Goal: Use online tool/utility: Utilize a website feature to perform a specific function

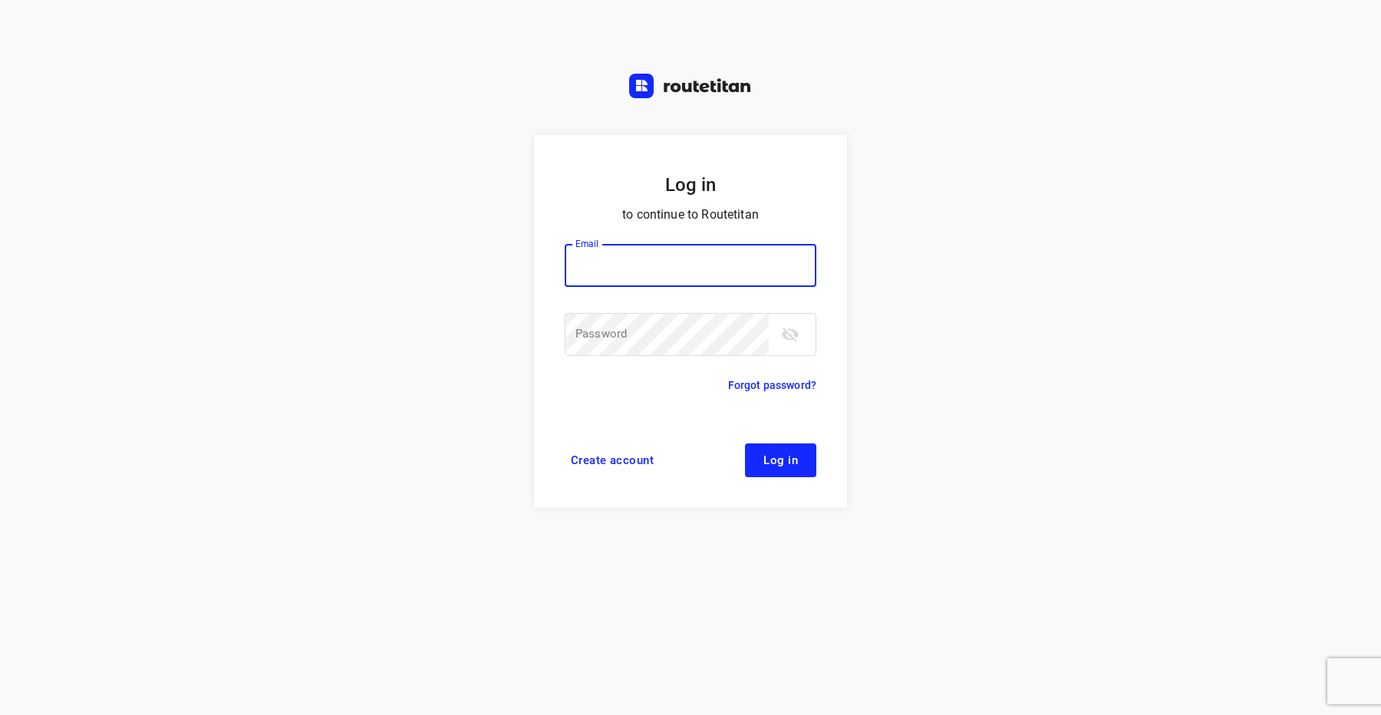
type input "[EMAIL_ADDRESS][DOMAIN_NAME]"
click at [766, 462] on span "Log in" at bounding box center [780, 460] width 35 height 12
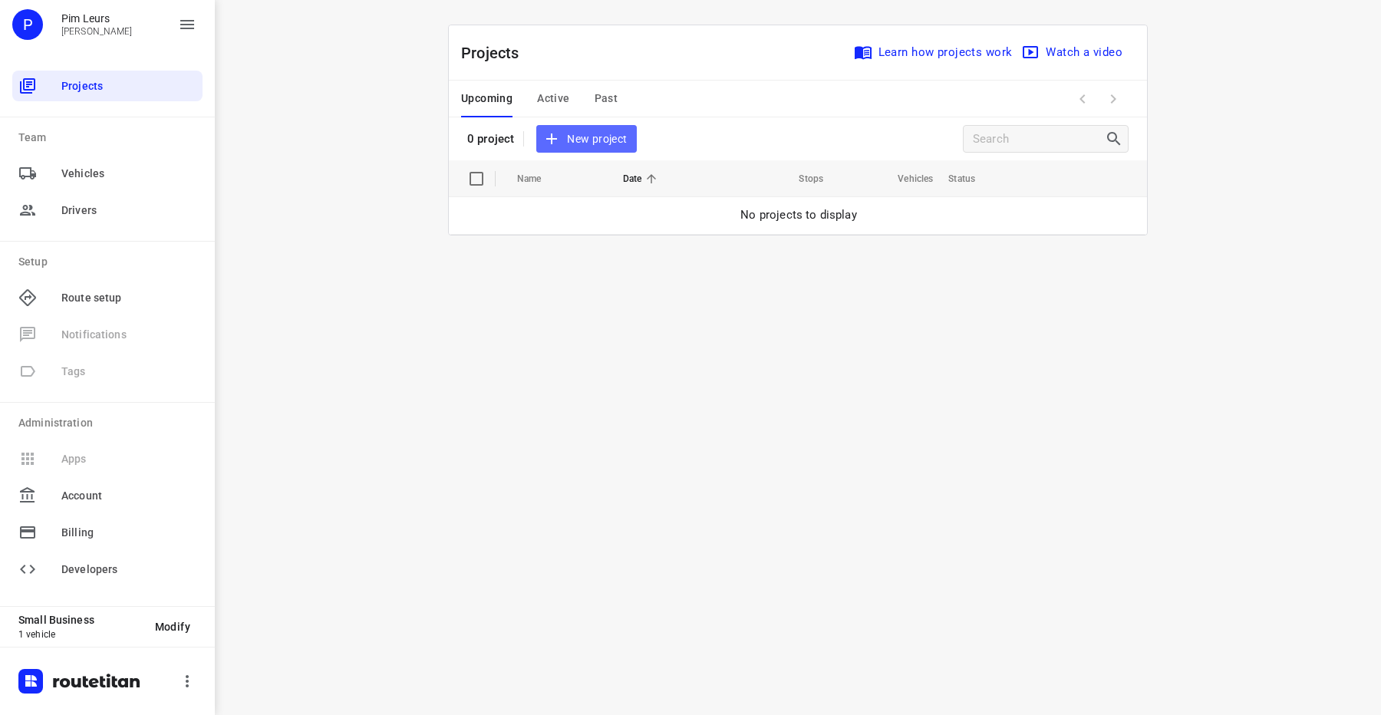
click at [573, 147] on span "New project" at bounding box center [585, 139] width 81 height 19
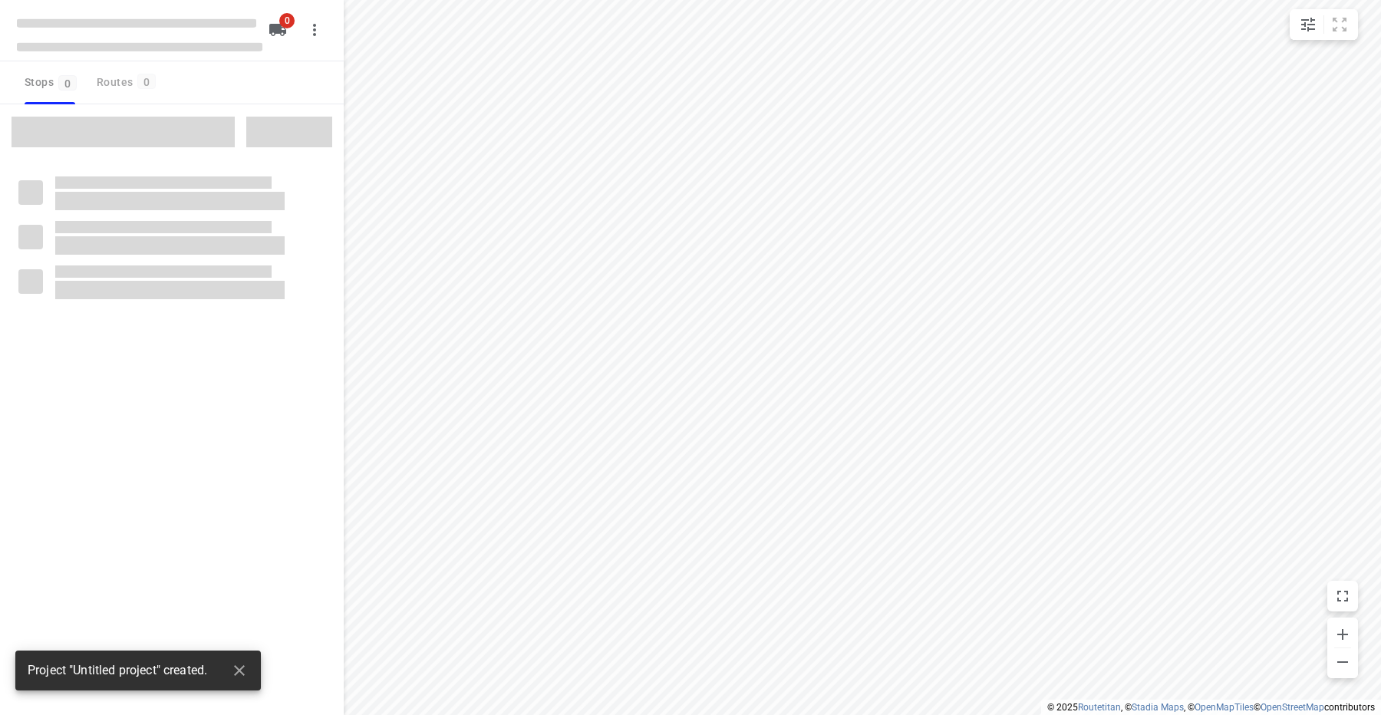
type input "distance"
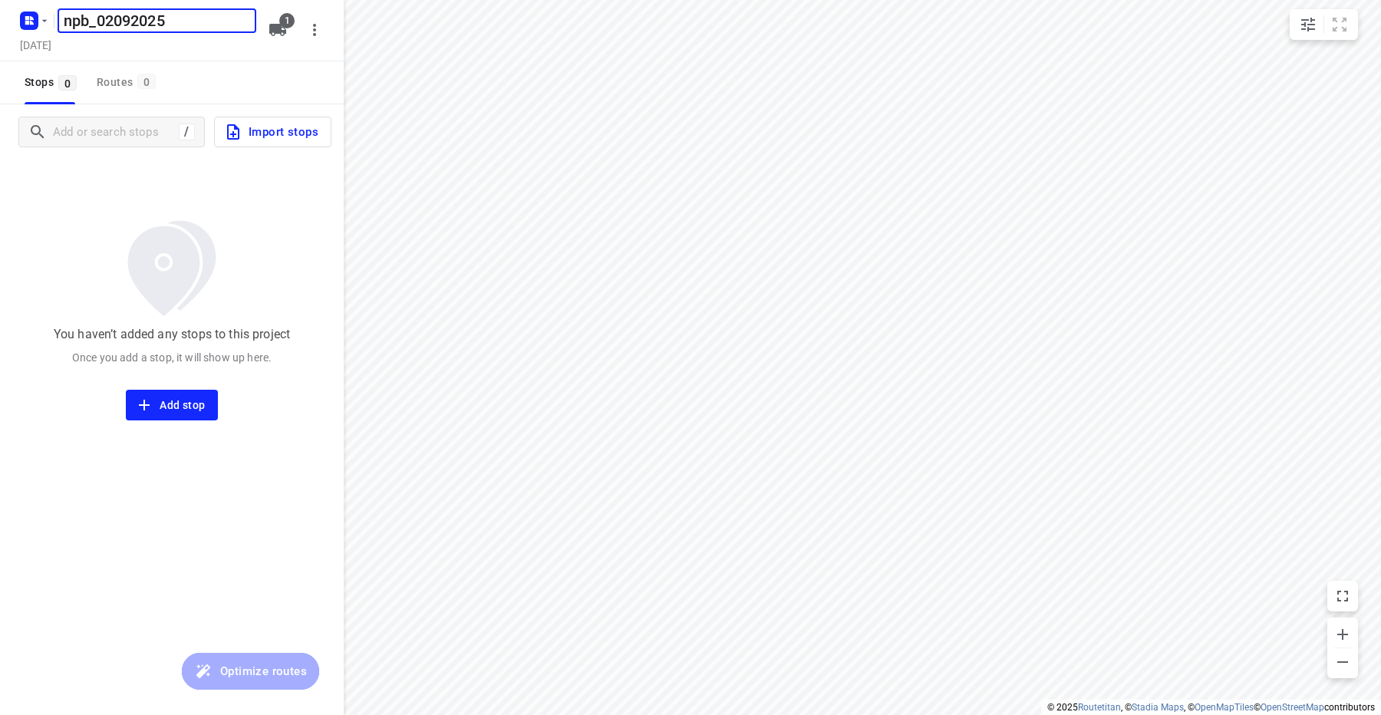
type input "npb_02092025"
click at [286, 137] on span "Import stops" at bounding box center [271, 132] width 94 height 20
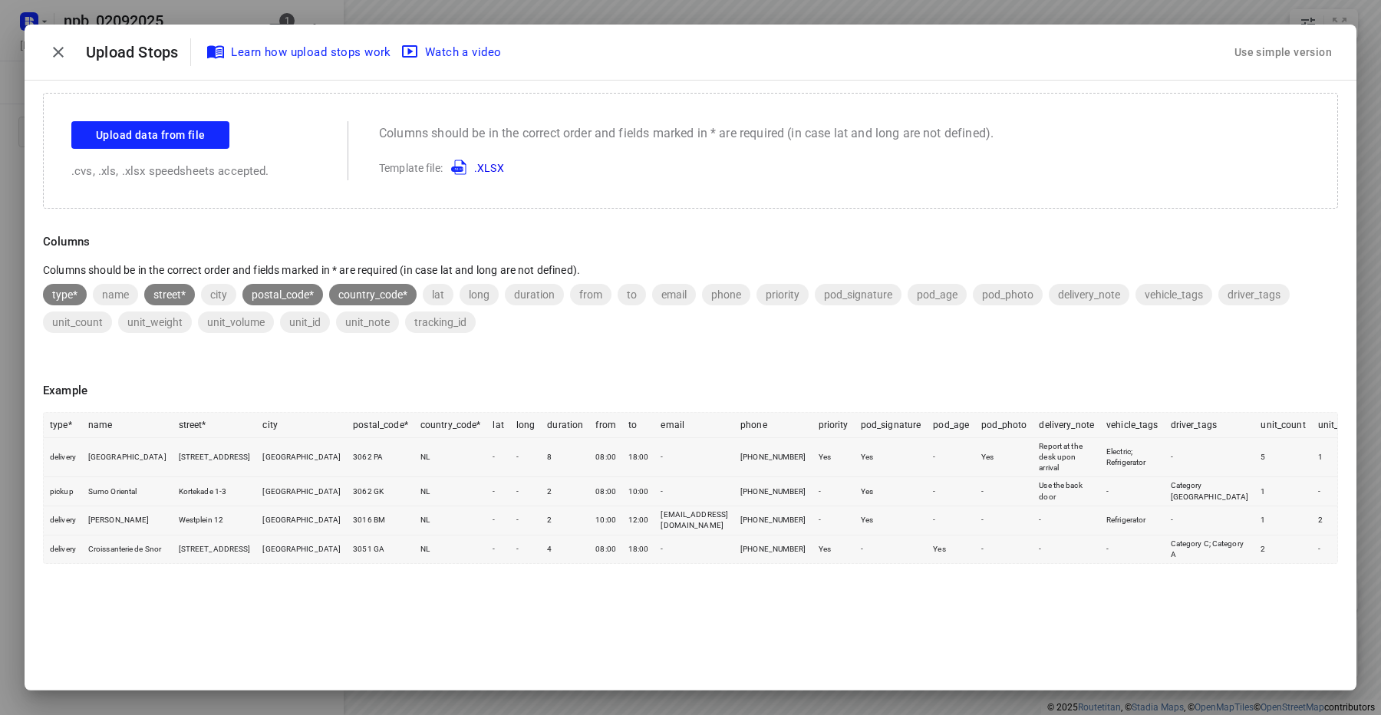
click at [1278, 43] on div "Use simple version" at bounding box center [1283, 52] width 104 height 25
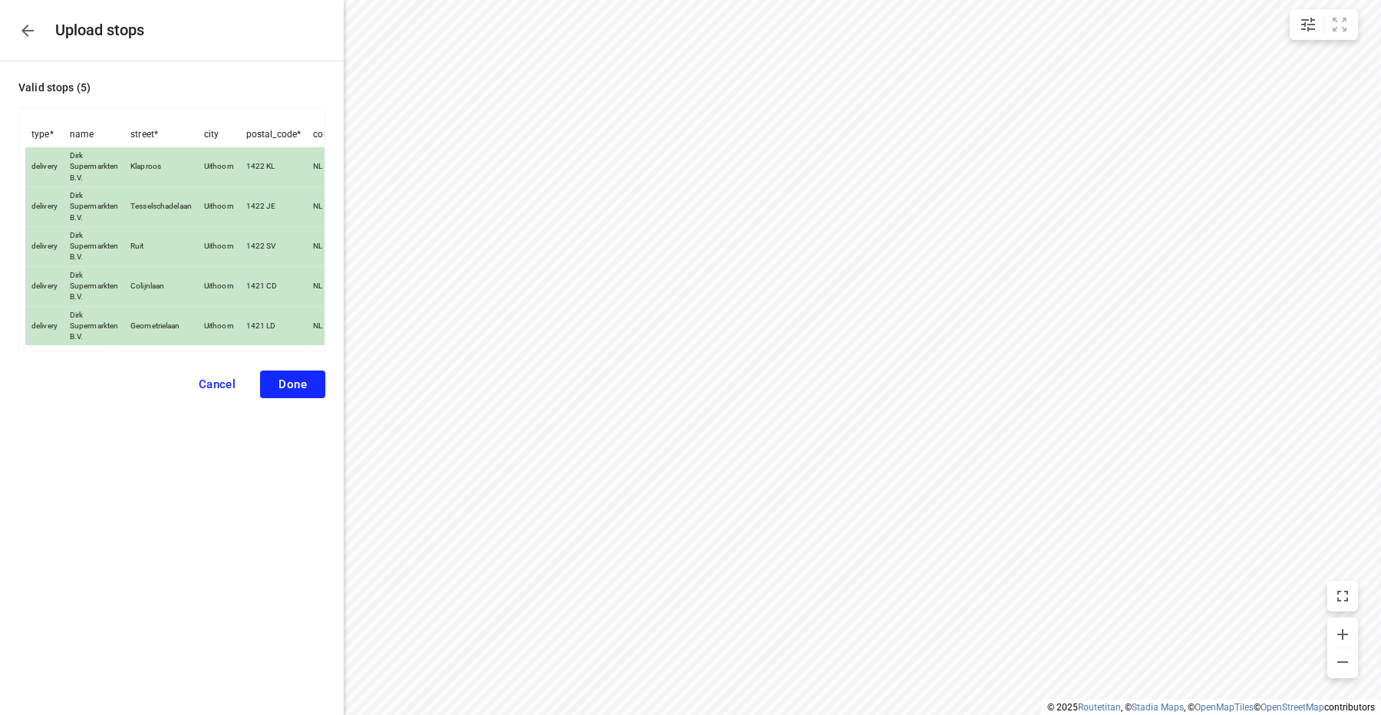
click at [281, 393] on button "Done" at bounding box center [292, 385] width 65 height 28
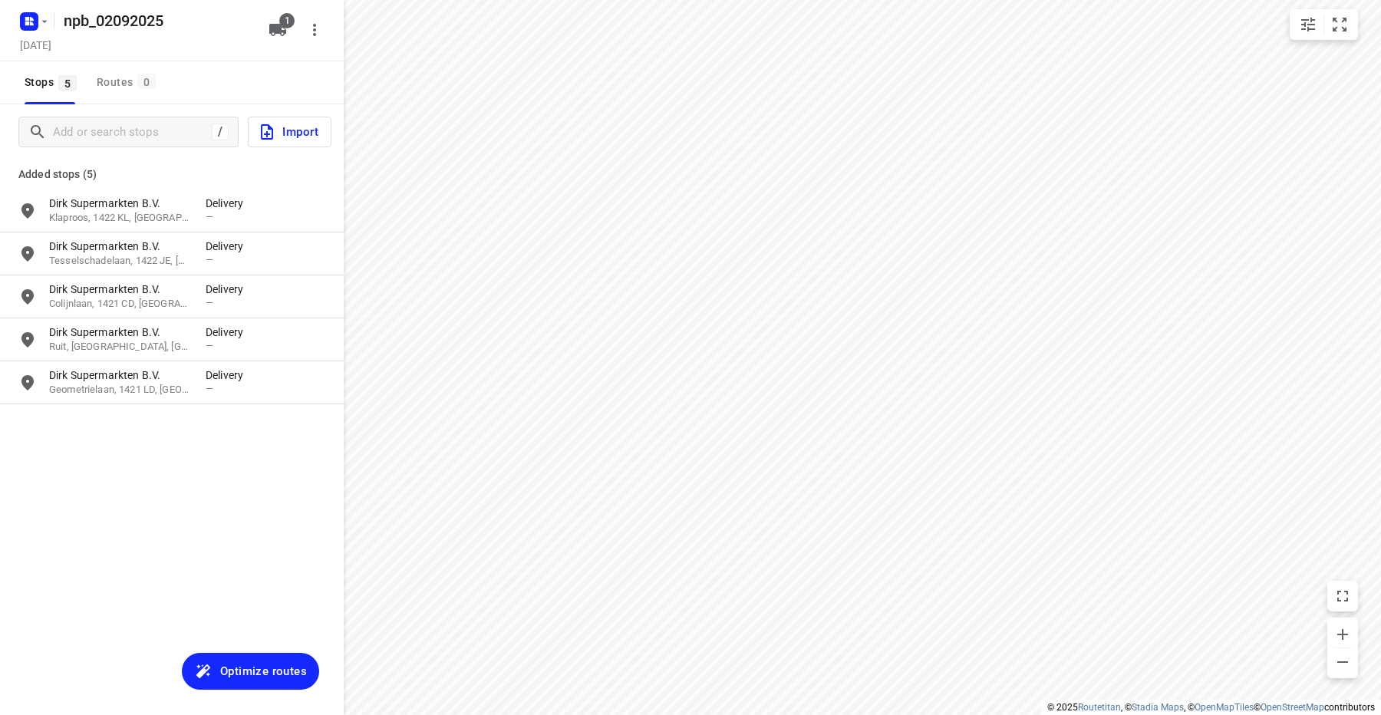
click at [268, 663] on span "Optimize routes" at bounding box center [263, 671] width 87 height 20
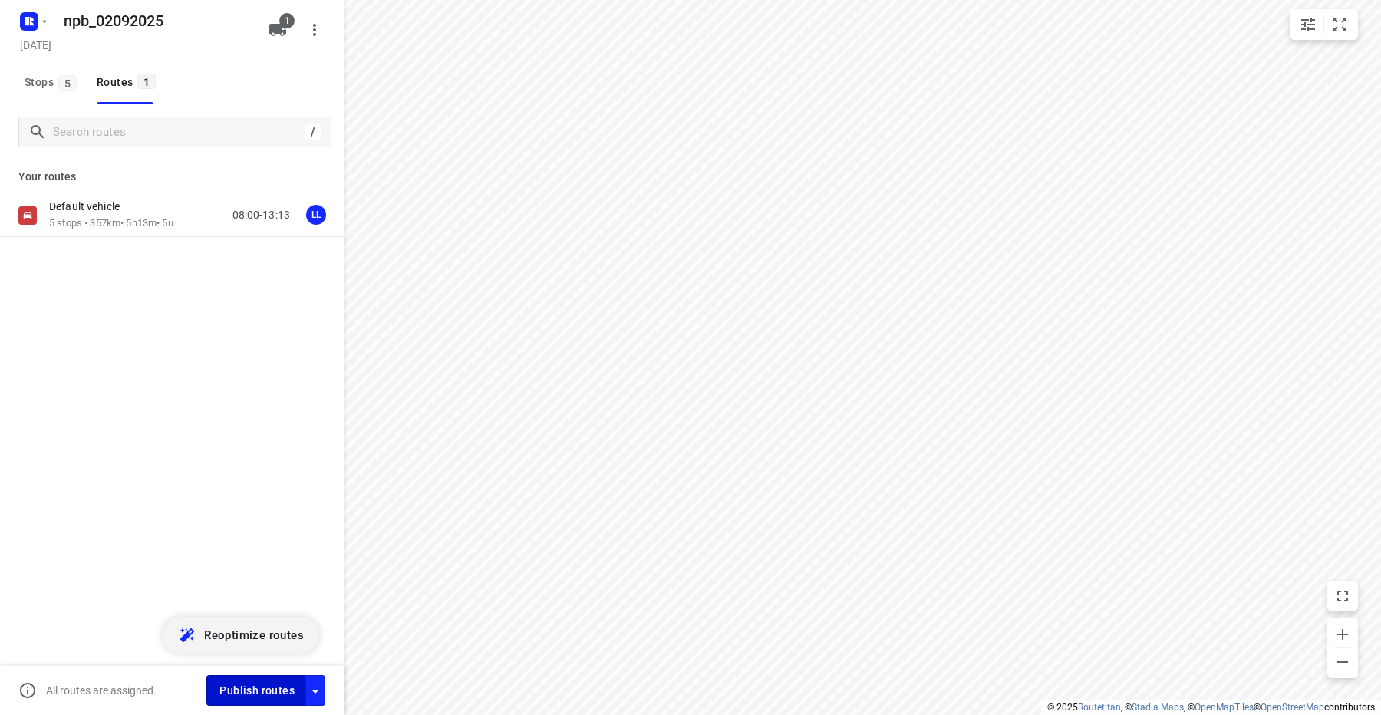
click at [227, 691] on span "Publish routes" at bounding box center [256, 690] width 75 height 19
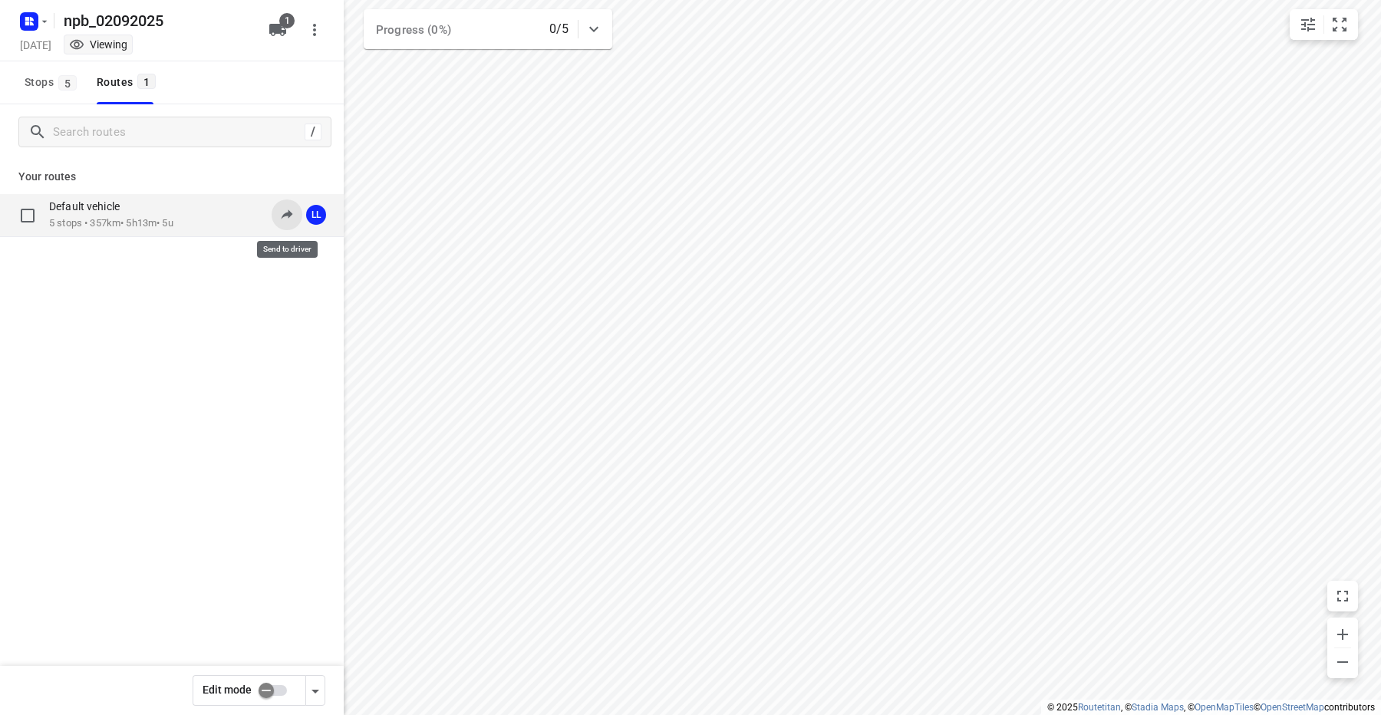
click at [286, 217] on icon at bounding box center [286, 213] width 15 height 15
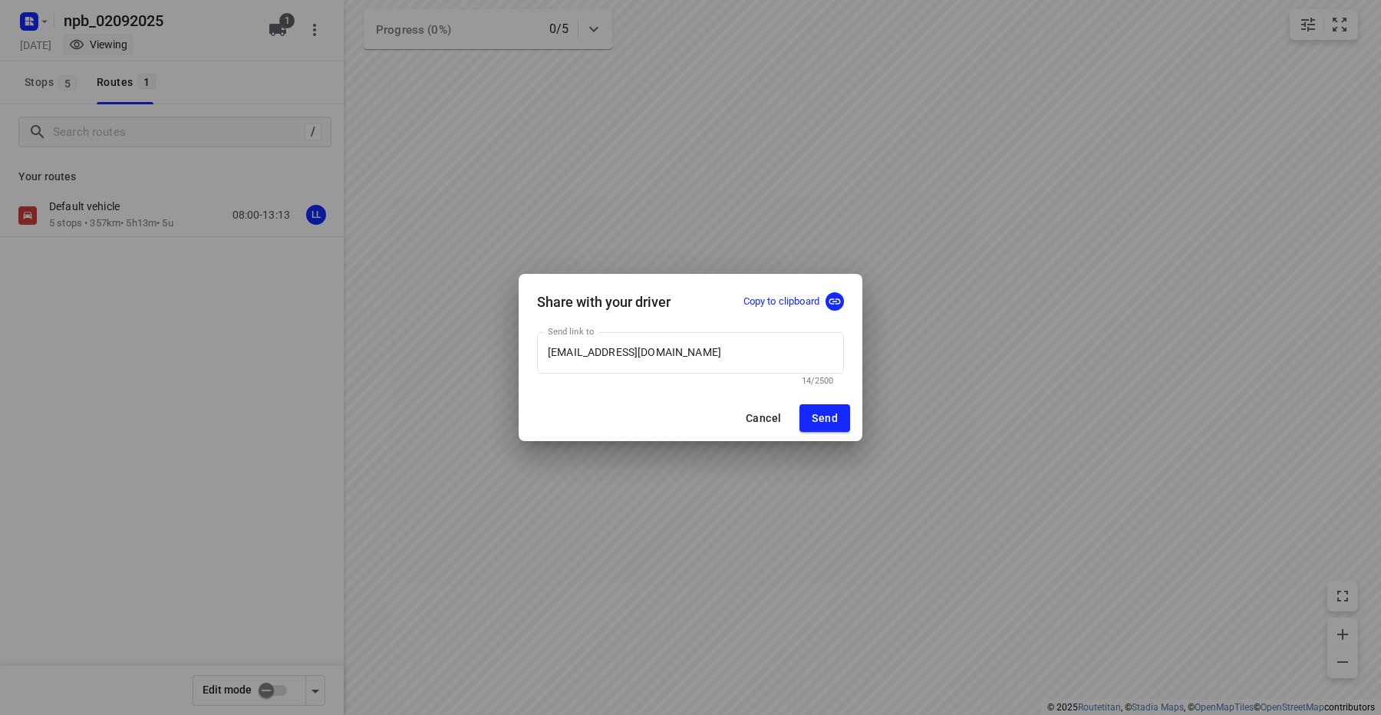
click at [782, 298] on p "Copy to clipboard" at bounding box center [781, 302] width 76 height 15
click at [796, 302] on p "Copy to clipboard" at bounding box center [781, 302] width 76 height 15
